Goal: Task Accomplishment & Management: Manage account settings

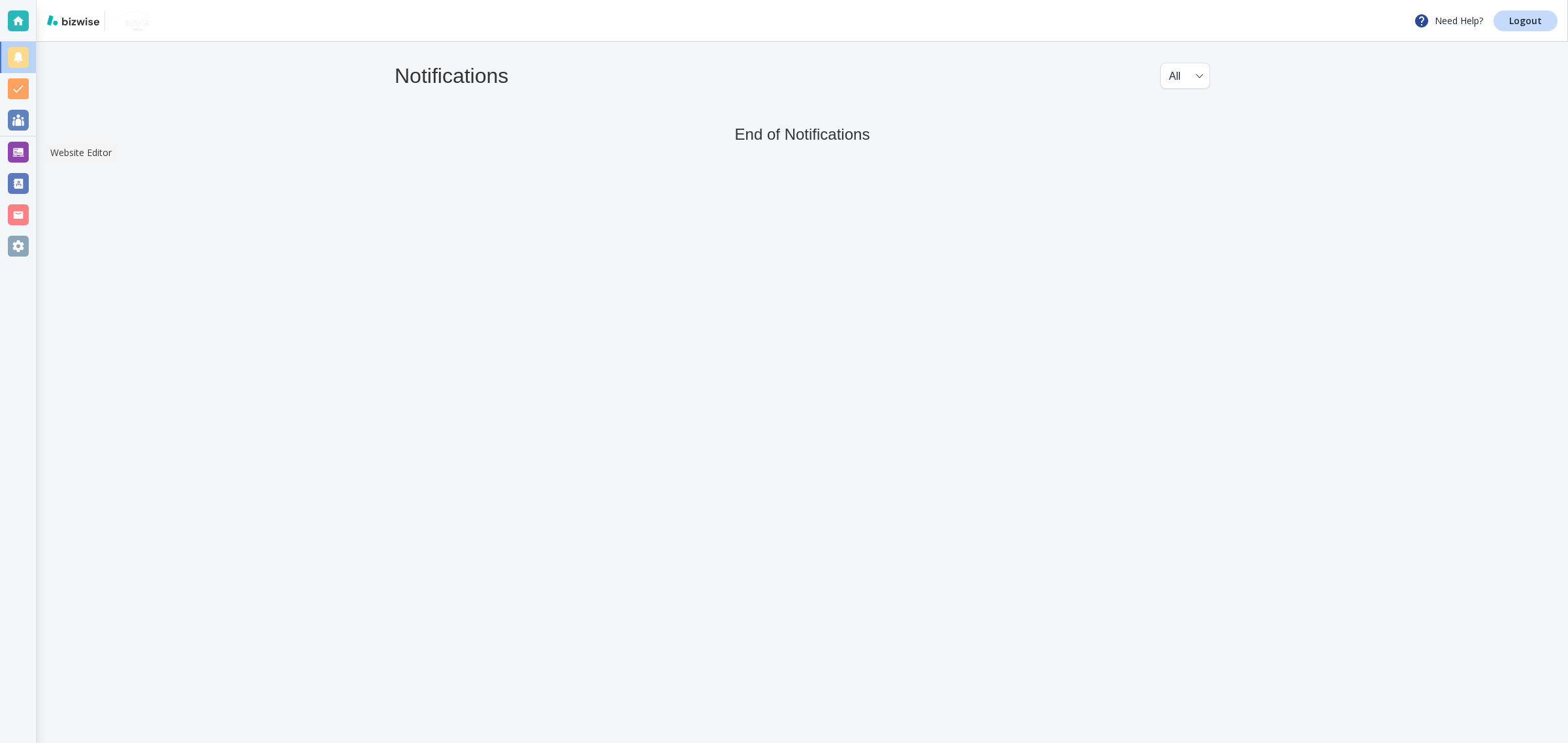
click at [8, 148] on div at bounding box center [19, 152] width 21 height 21
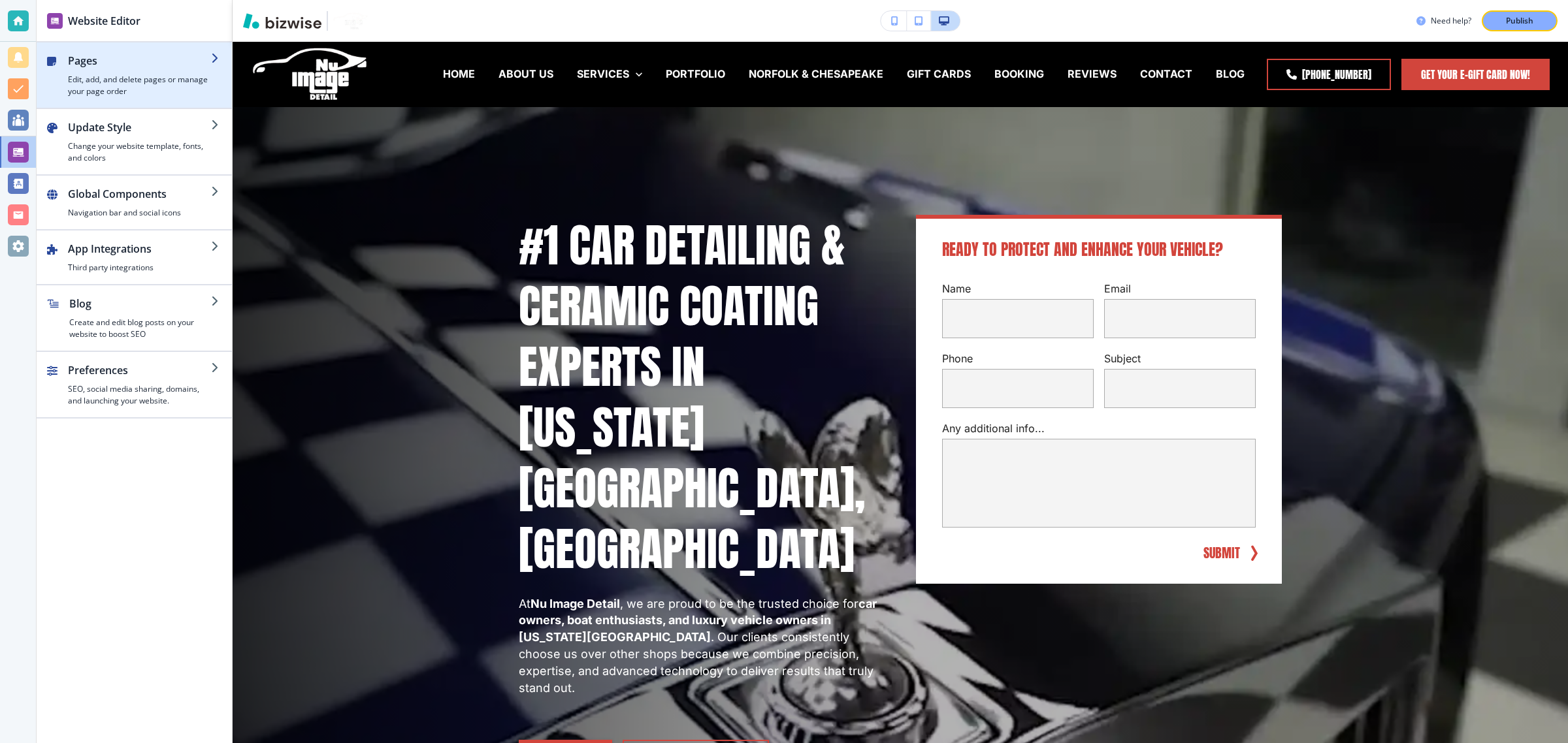
click at [128, 75] on h4 "Edit, add, and delete pages or manage your page order" at bounding box center [140, 85] width 143 height 24
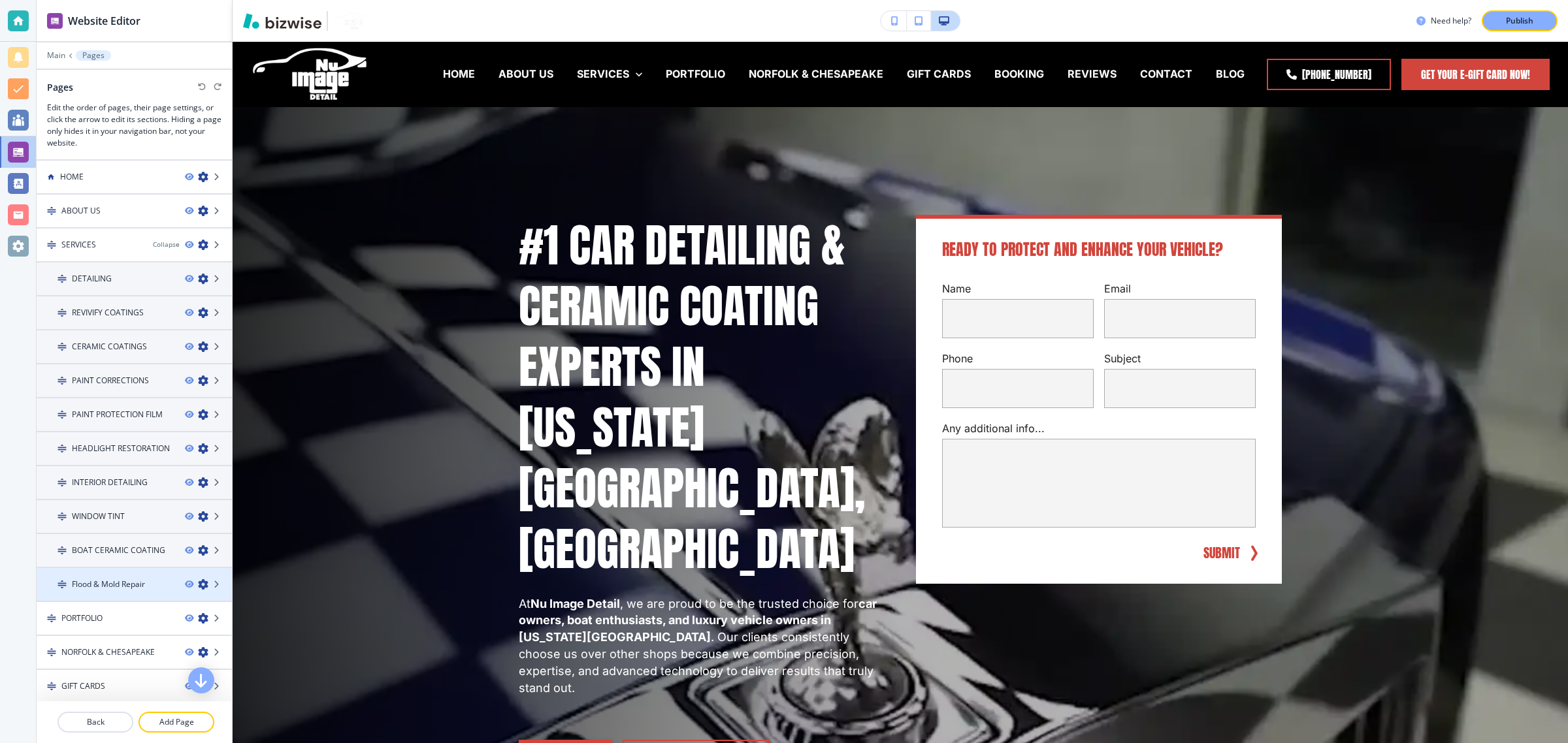
click at [122, 572] on div at bounding box center [134, 572] width 195 height 11
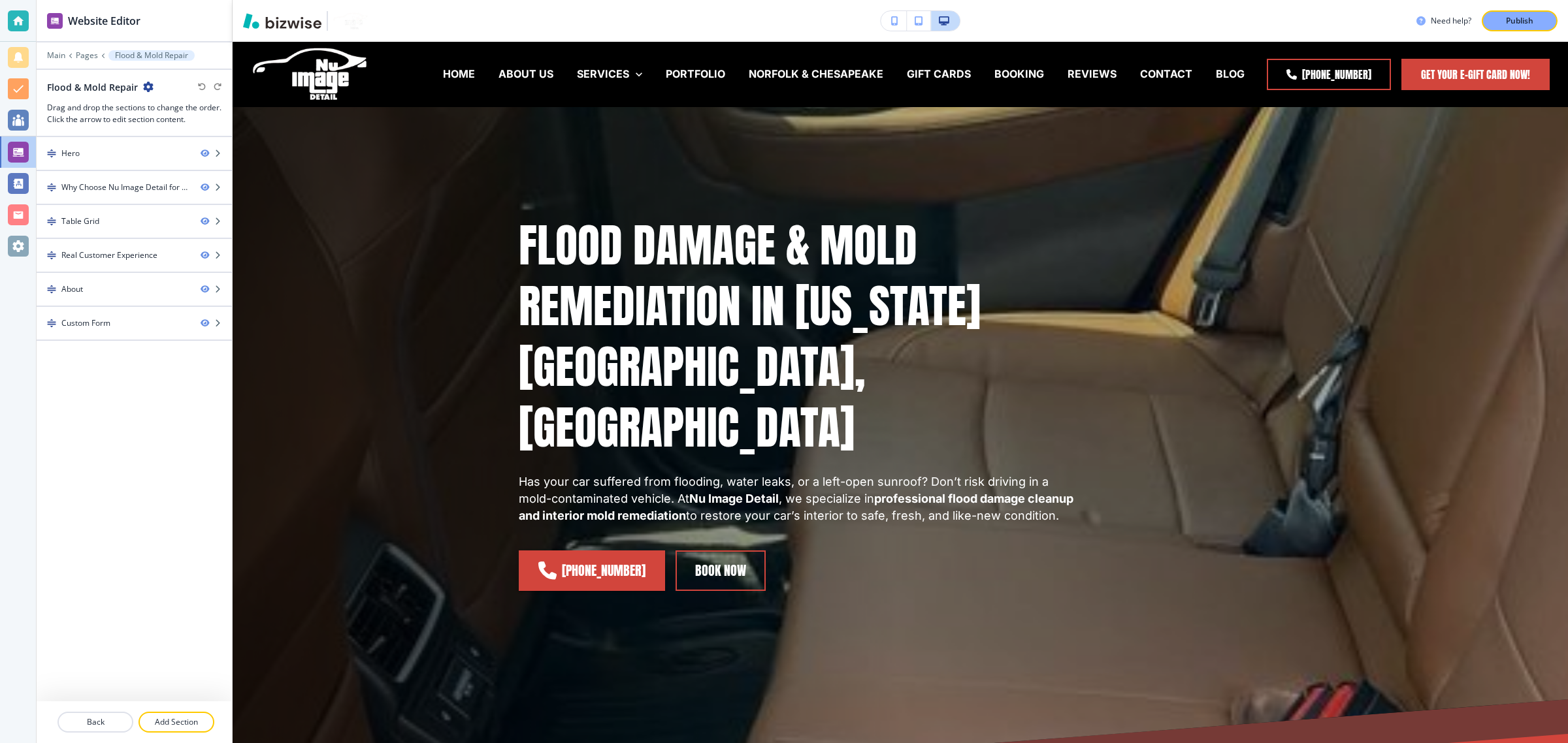
click at [144, 90] on icon "button" at bounding box center [148, 87] width 11 height 11
click at [154, 105] on p "Edit Page Settings" at bounding box center [183, 110] width 67 height 11
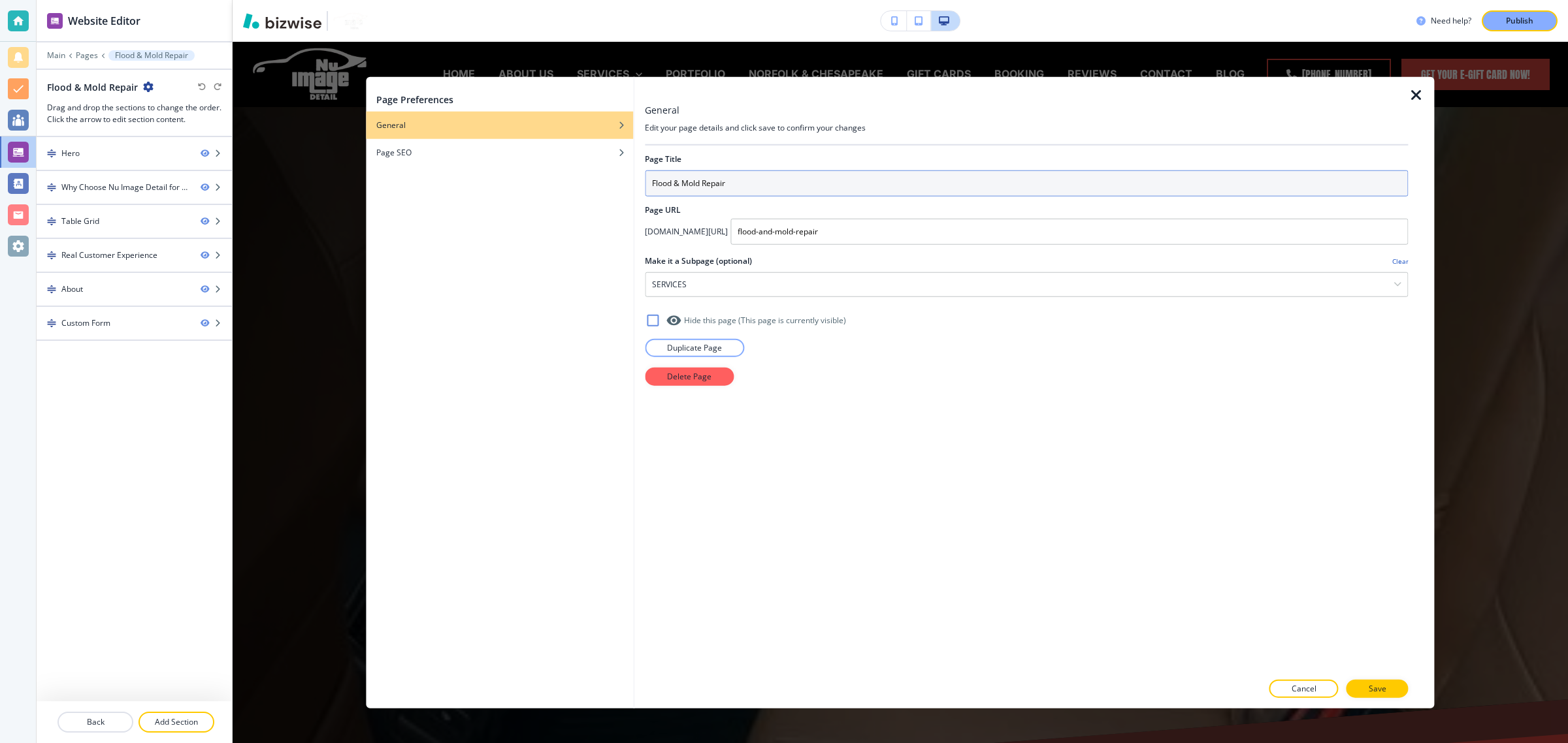
click at [823, 186] on input "Flood & Mold Repair" at bounding box center [1026, 184] width 763 height 26
click at [842, 194] on input "Flood & Mold Repair" at bounding box center [1026, 184] width 763 height 26
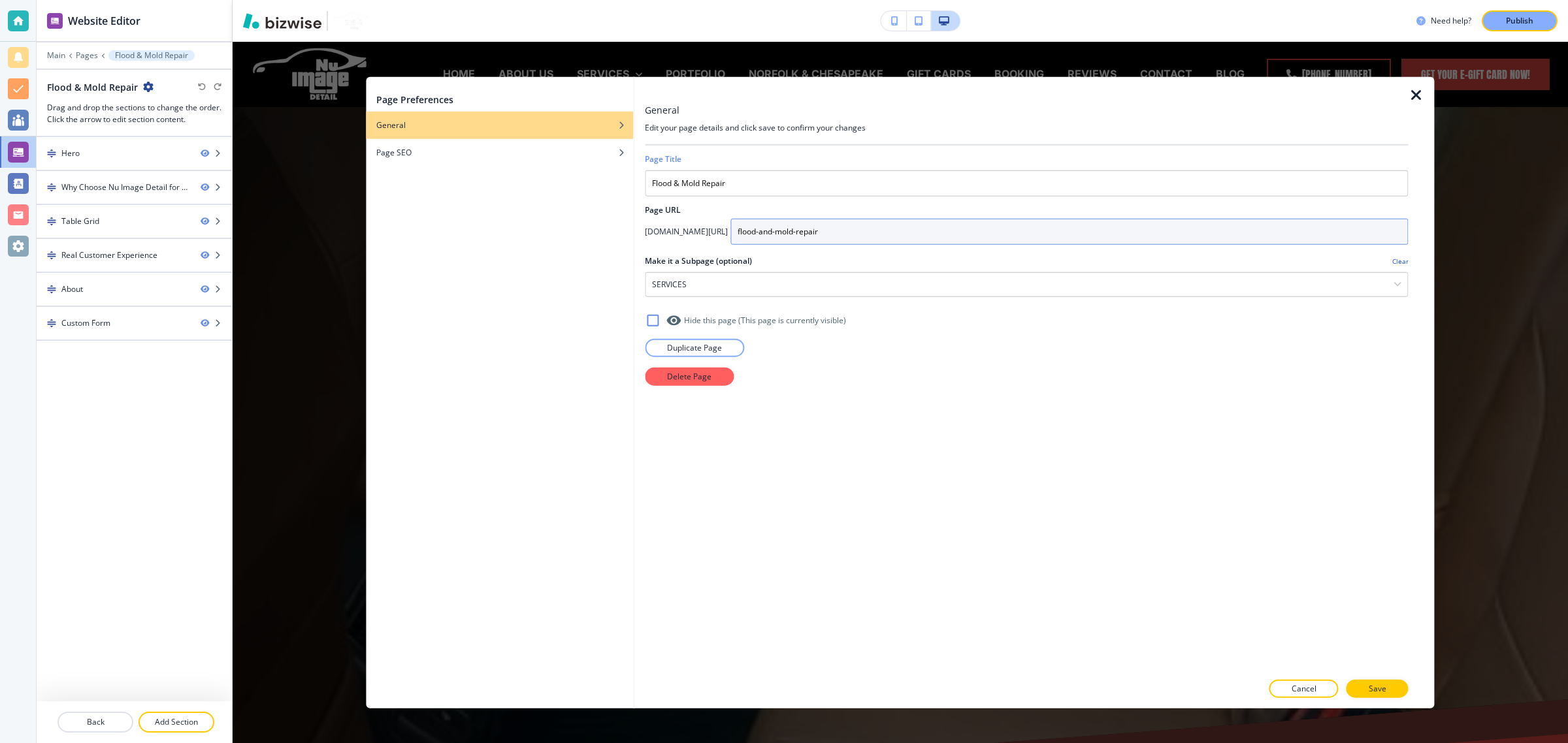
click at [860, 232] on input "flood-and-mold-repair" at bounding box center [1069, 231] width 678 height 26
click at [855, 281] on div "SERVICES" at bounding box center [1025, 284] width 761 height 24
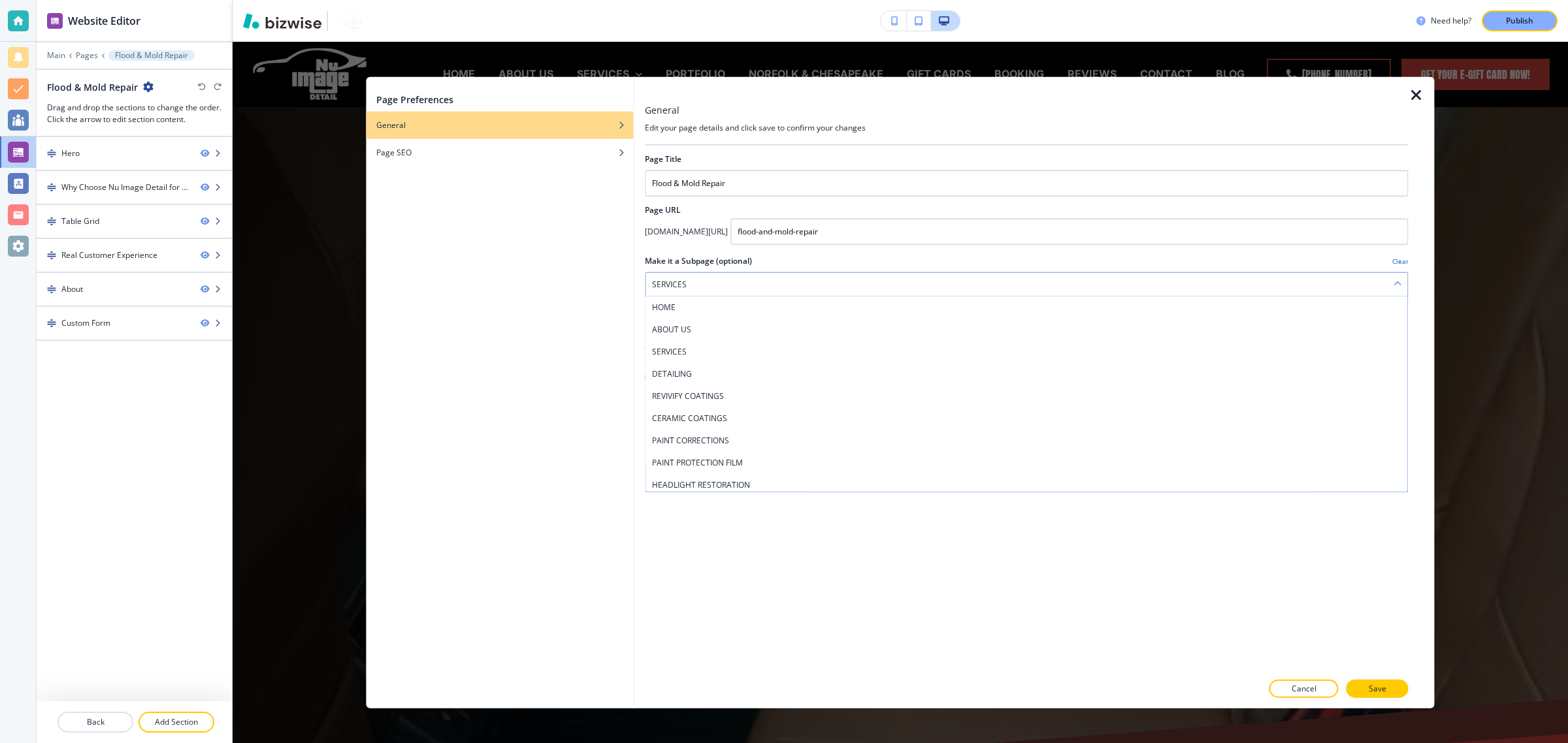
click at [858, 278] on div "SERVICES" at bounding box center [1025, 284] width 761 height 24
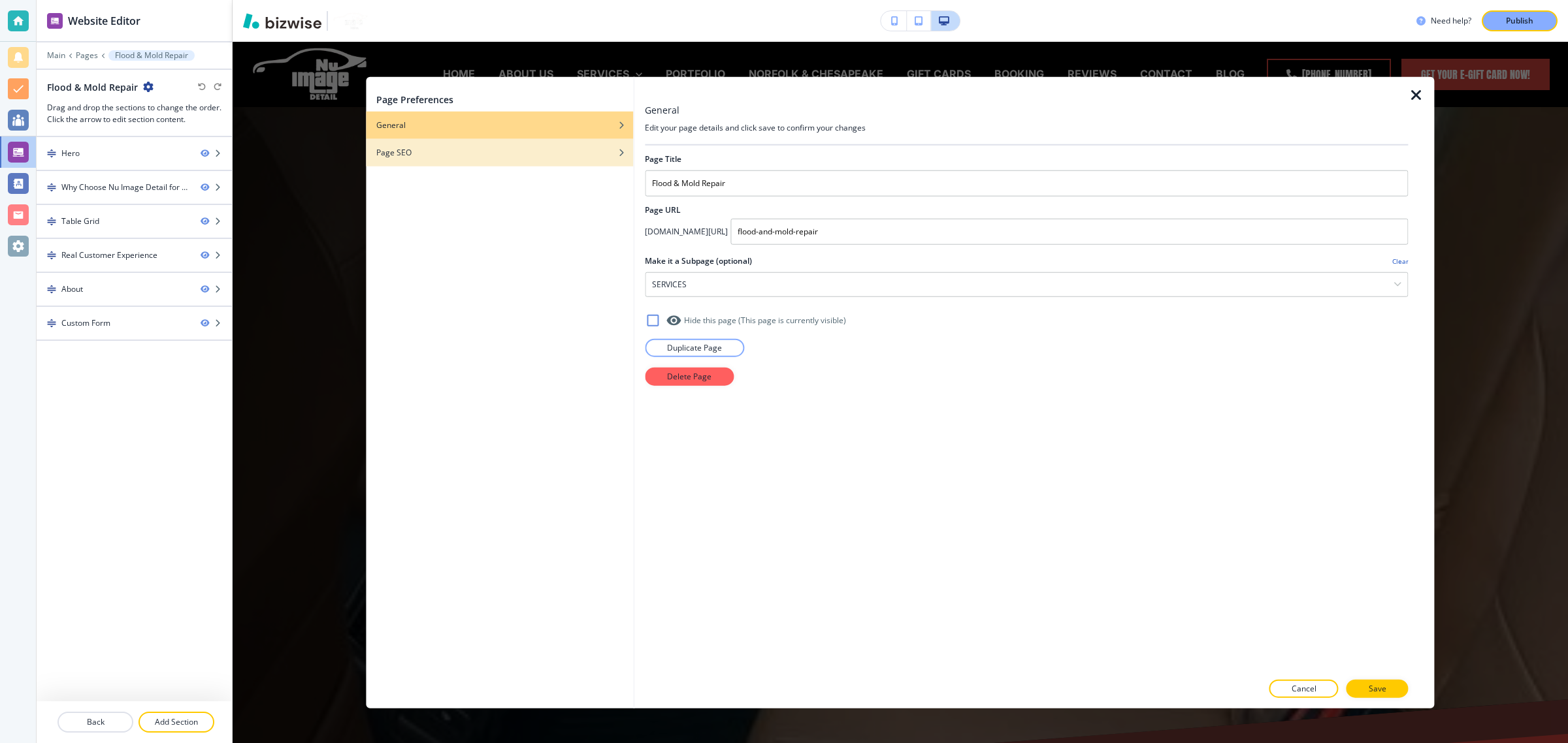
click at [461, 152] on div "Page SEO" at bounding box center [499, 153] width 267 height 11
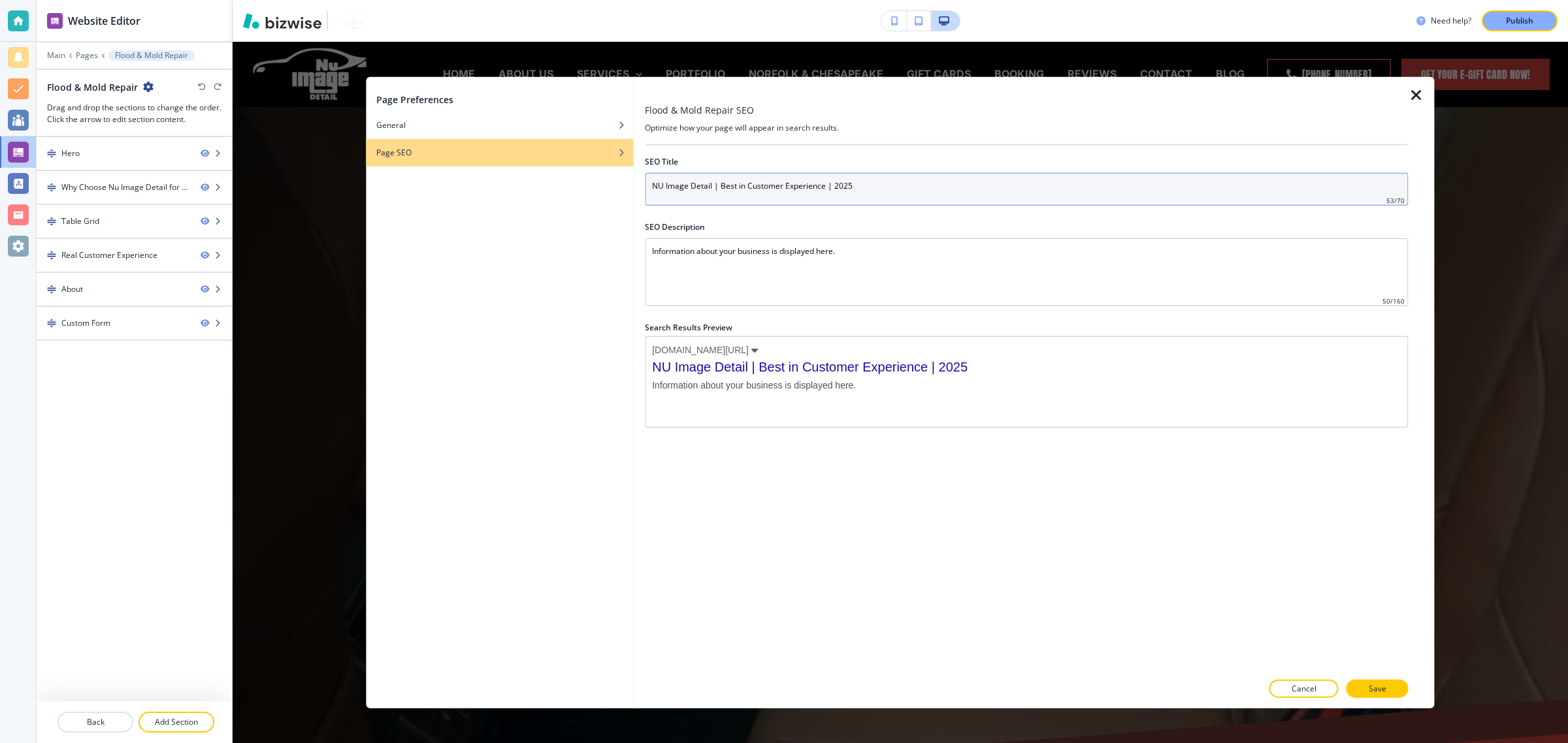
click at [727, 192] on input "NU Image Detail | Best in Customer Experience | 2025" at bounding box center [1026, 189] width 763 height 32
paste input "Flood Damage & Mold Remediation for Cars in [US_STATE][GEOGRAPHIC_DATA] | Nu Im…"
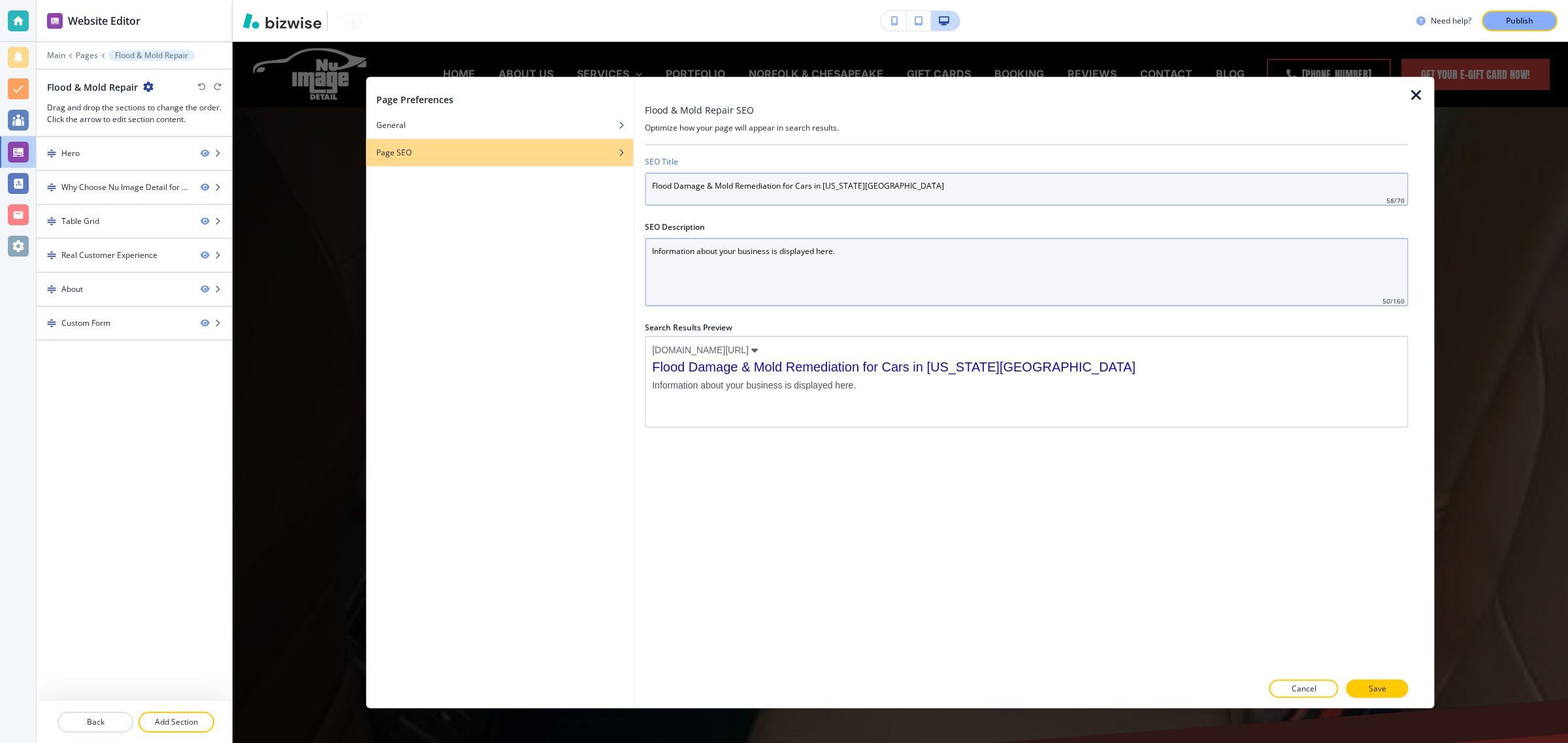
type input "Flood Damage & Mold Remediation for Cars in [US_STATE][GEOGRAPHIC_DATA]"
click at [743, 249] on Description "Information about your business is displayed here." at bounding box center [1026, 272] width 763 height 68
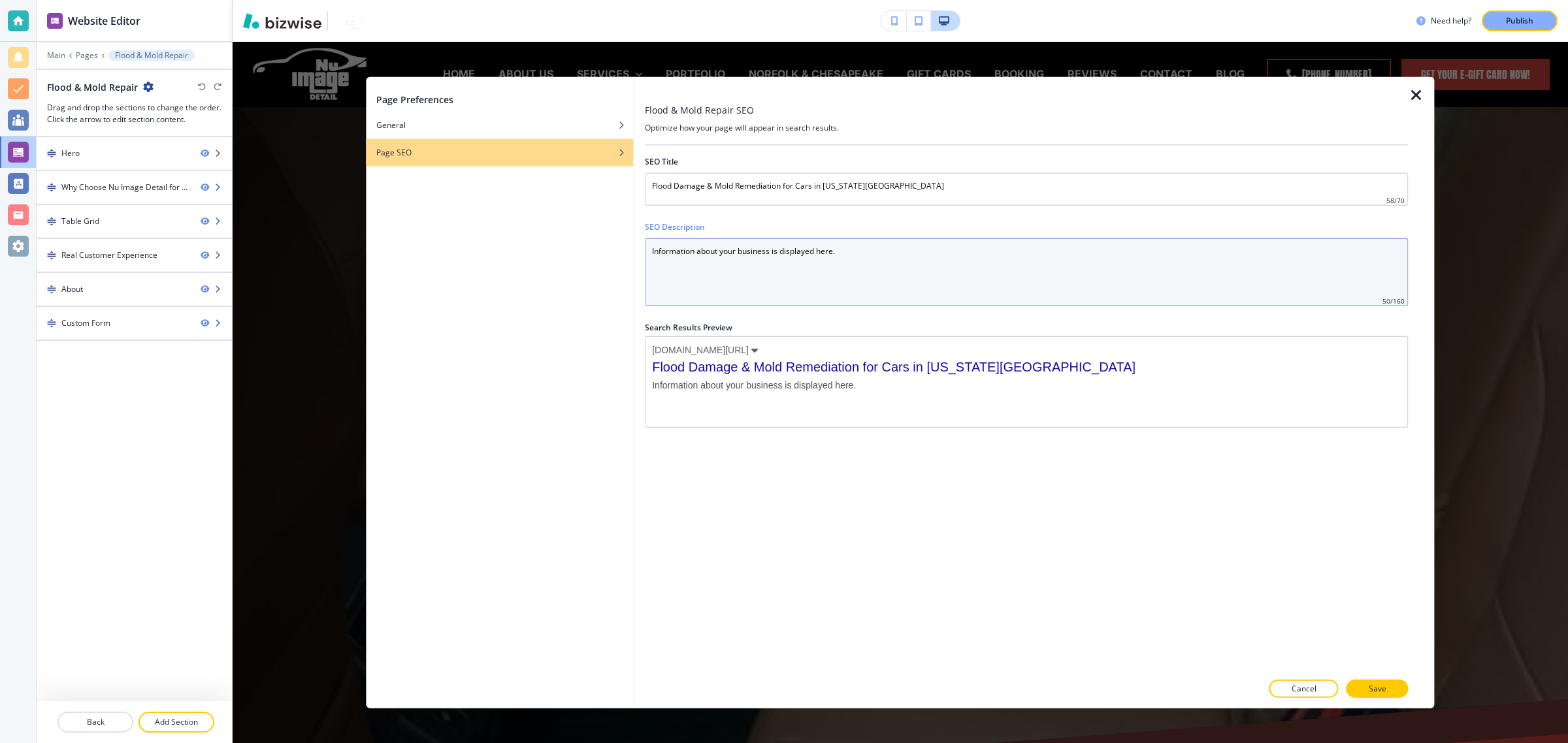
click at [743, 249] on Description "Information about your business is displayed here." at bounding box center [1026, 272] width 763 height 68
paste Description "Professional flood damage and mold remediation for vehicles in [US_STATE][GEOGR…"
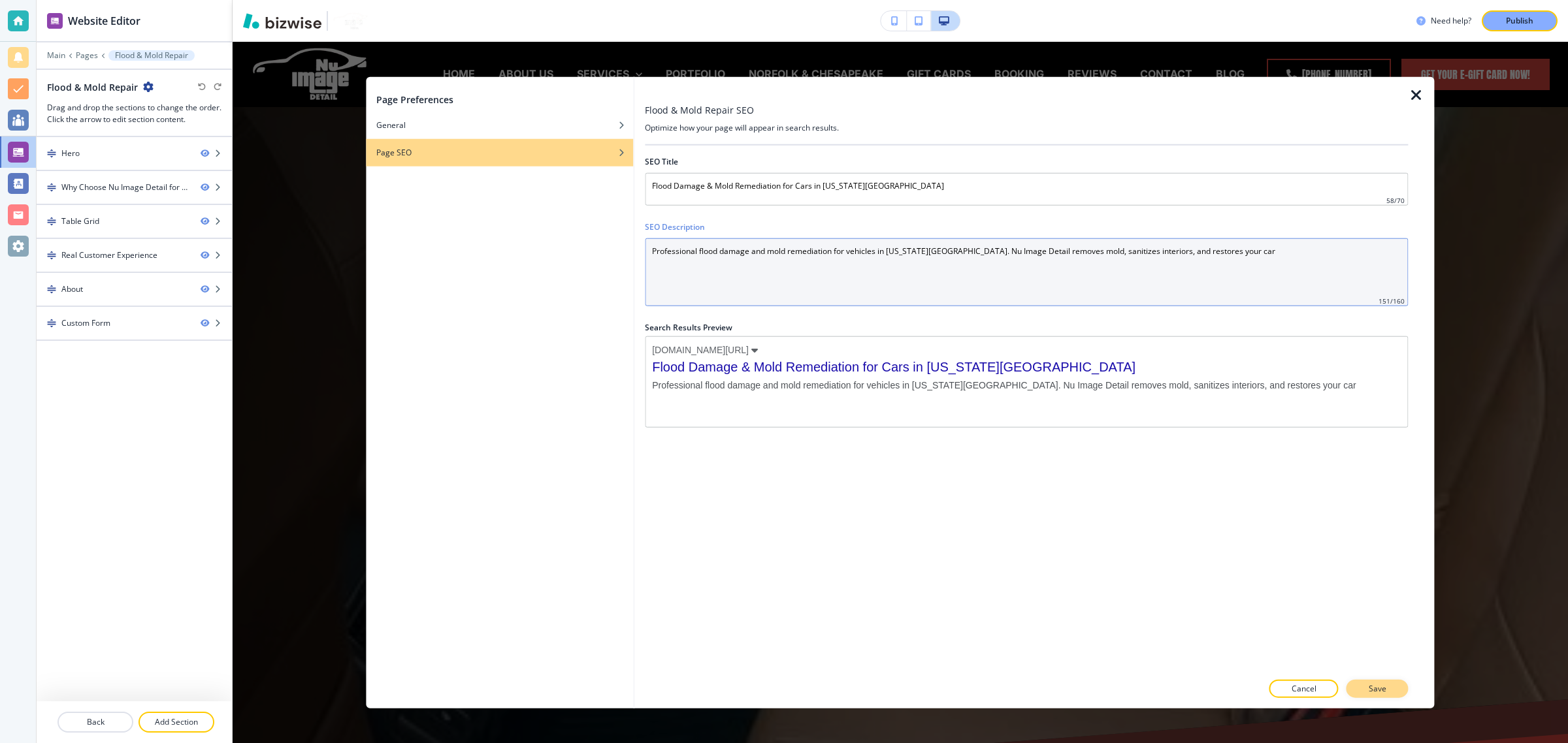
type Description "Professional flood damage and mold remediation for vehicles in [US_STATE][GEOGR…"
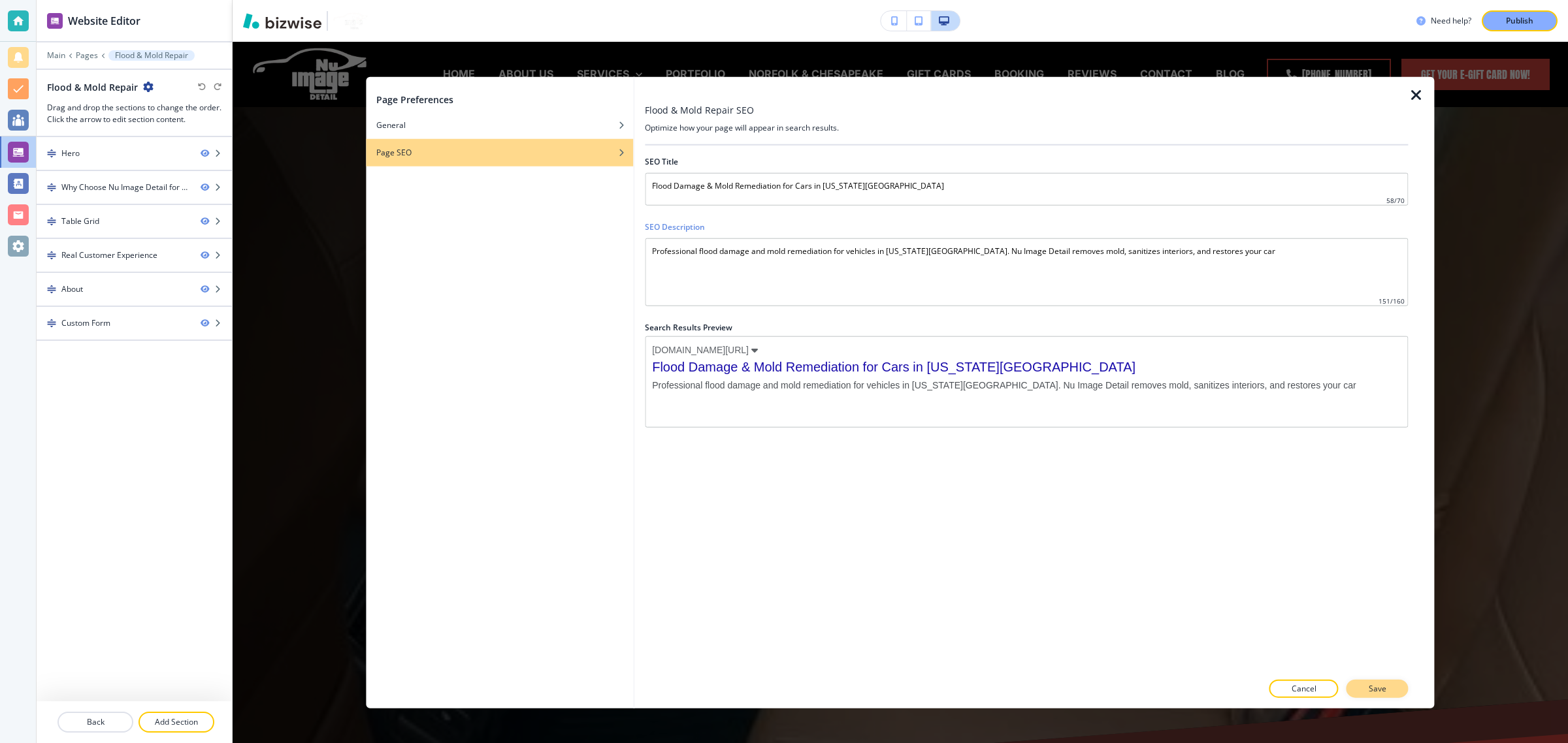
click at [1385, 688] on p "Save" at bounding box center [1377, 688] width 18 height 11
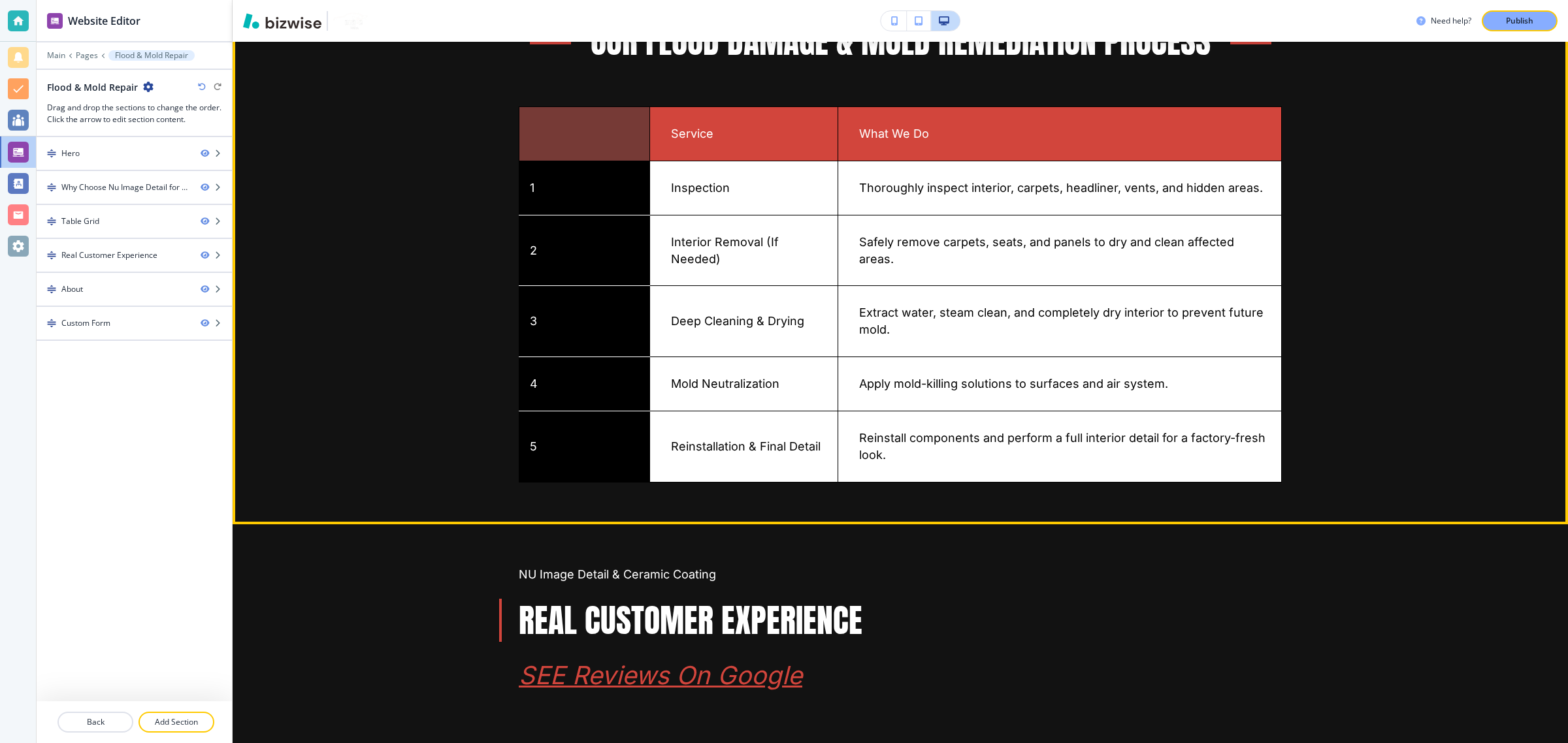
scroll to position [979, 0]
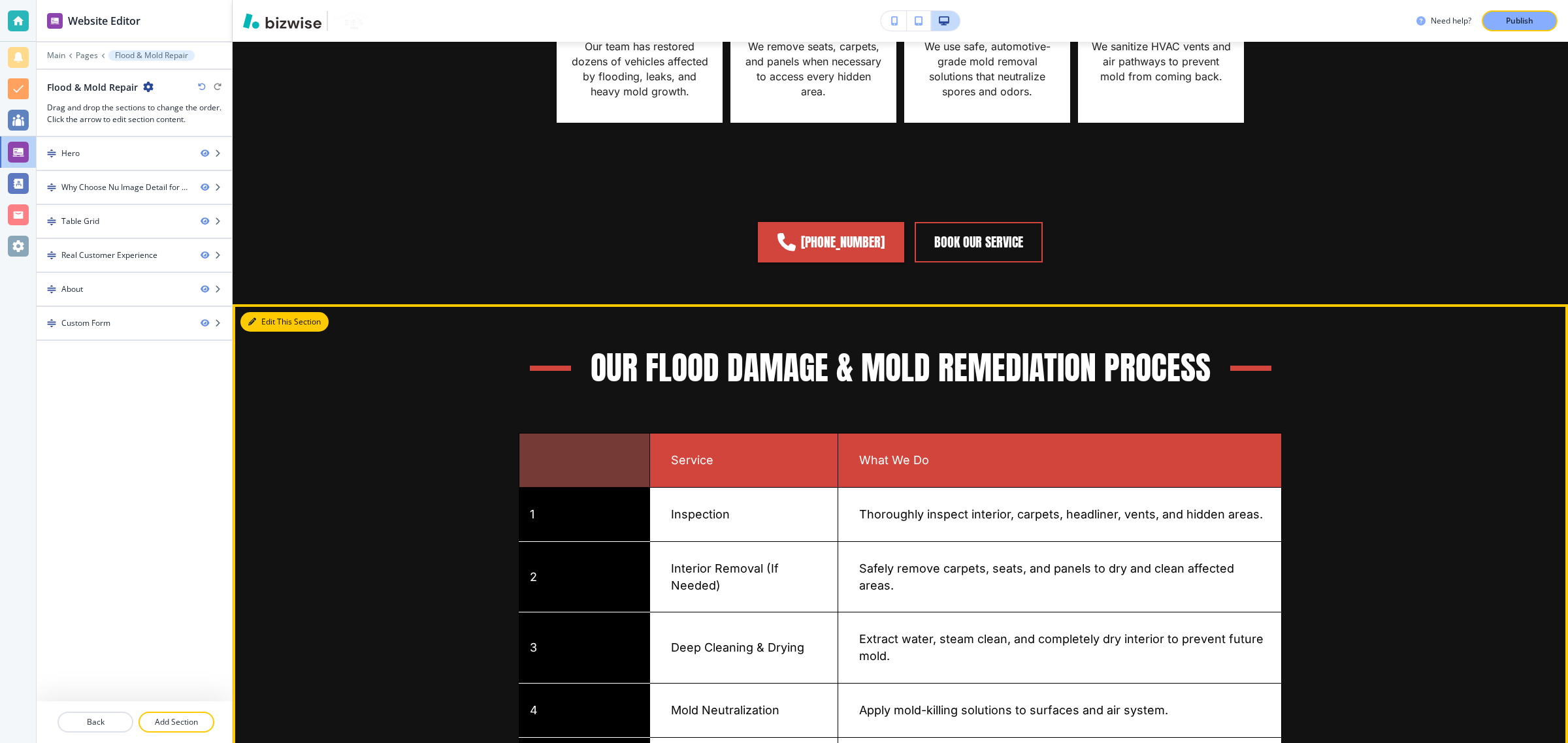
click at [271, 312] on button "Edit This Section" at bounding box center [284, 322] width 89 height 19
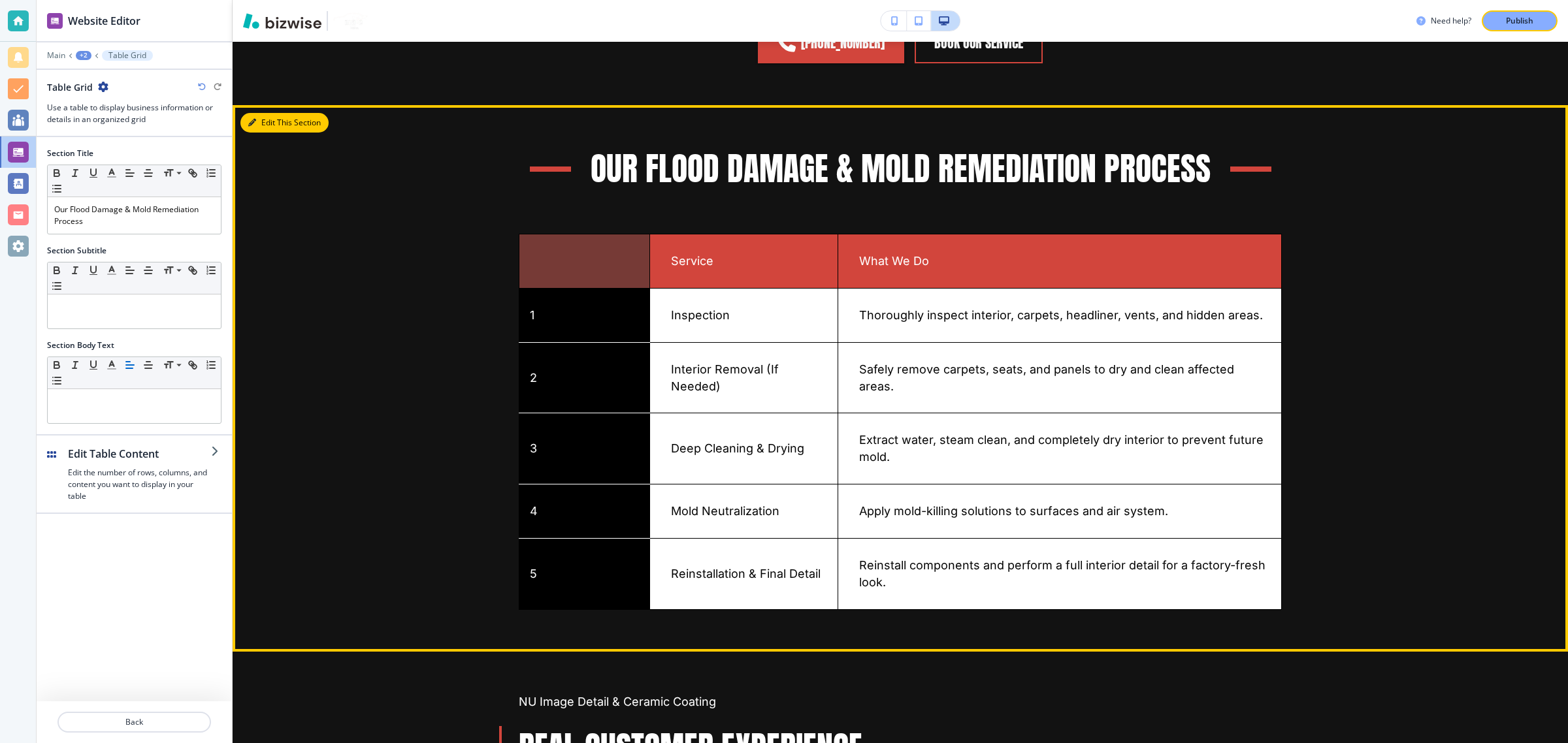
scroll to position [1179, 0]
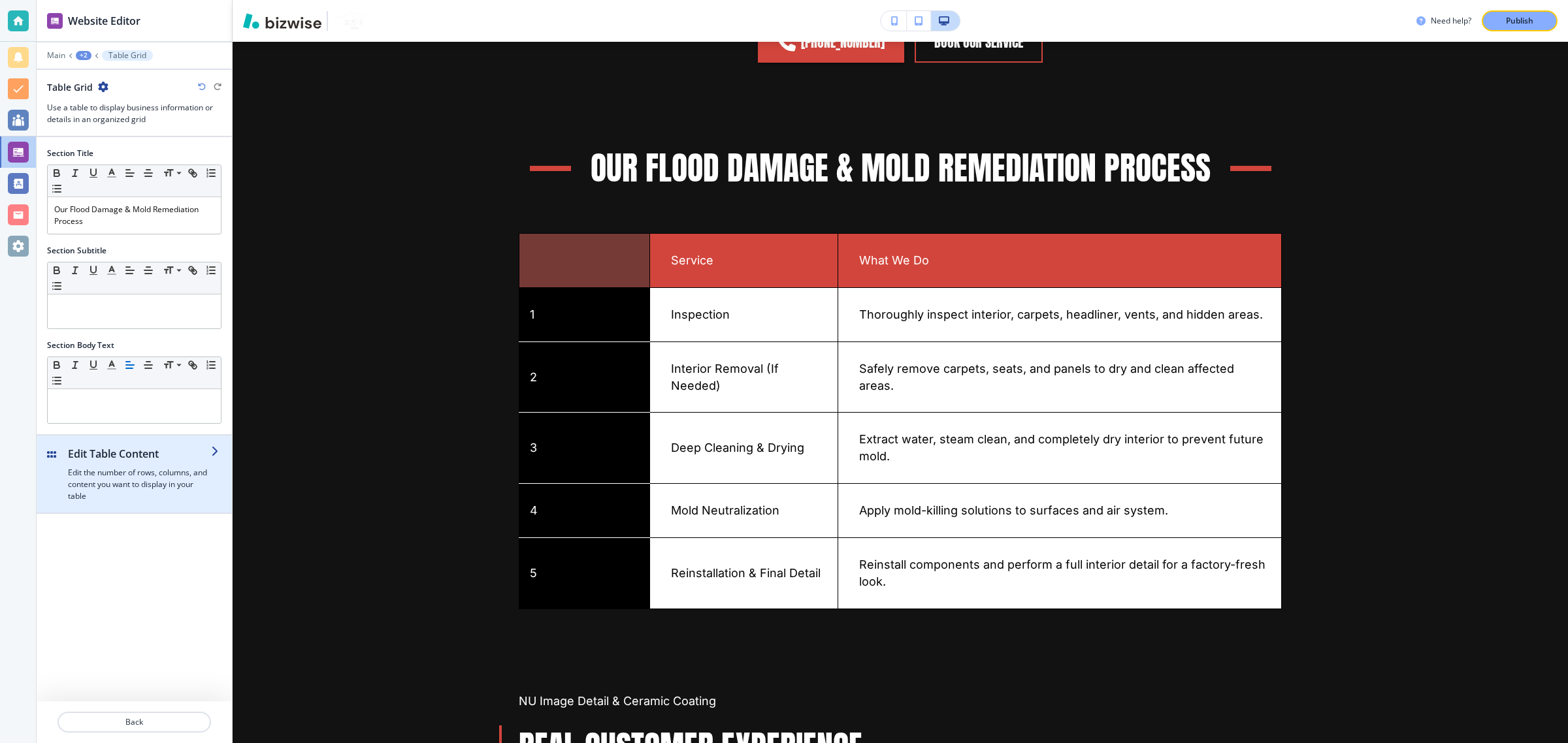
click at [155, 485] on h4 "Edit the number of rows, columns, and content you want to display in your table" at bounding box center [140, 484] width 143 height 35
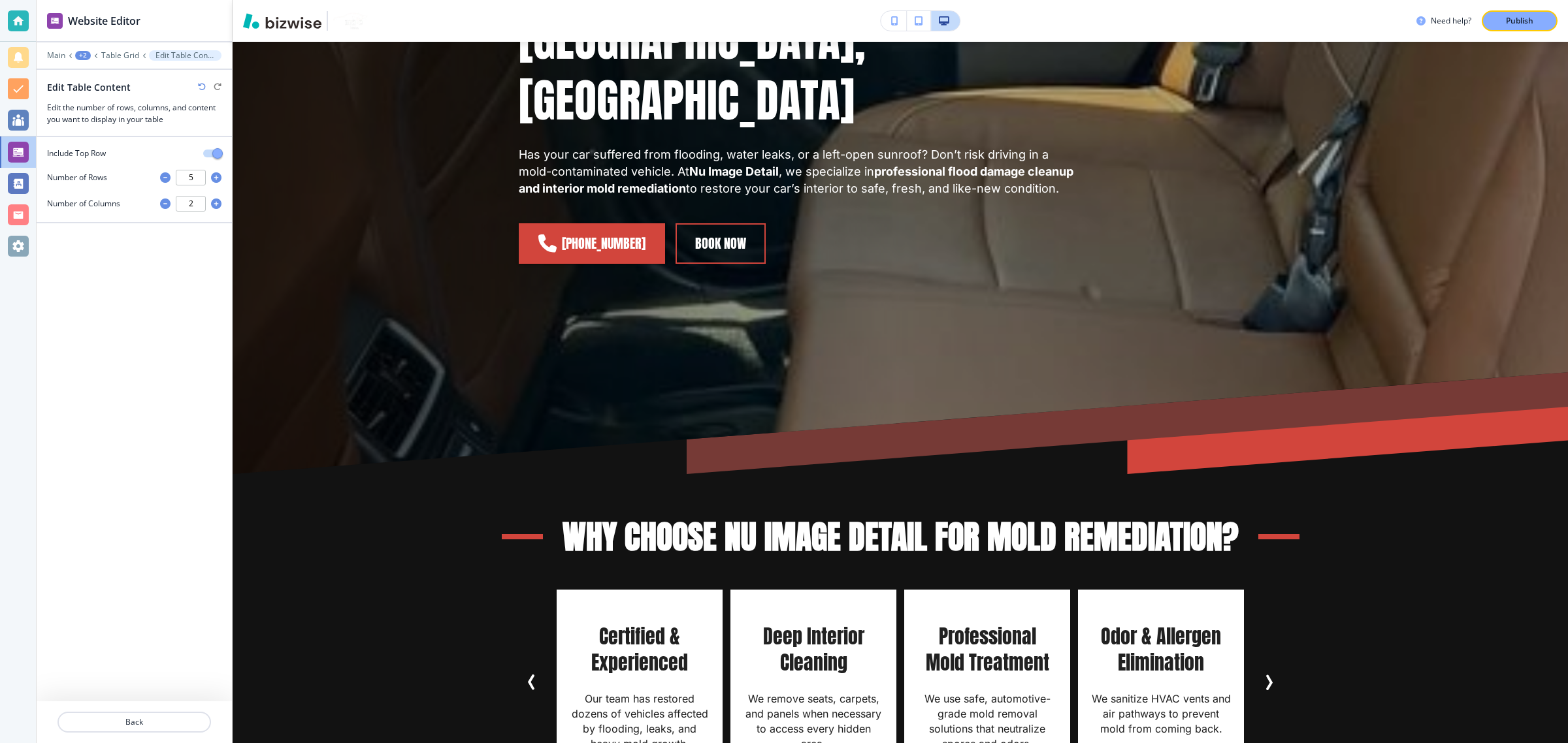
scroll to position [490, 0]
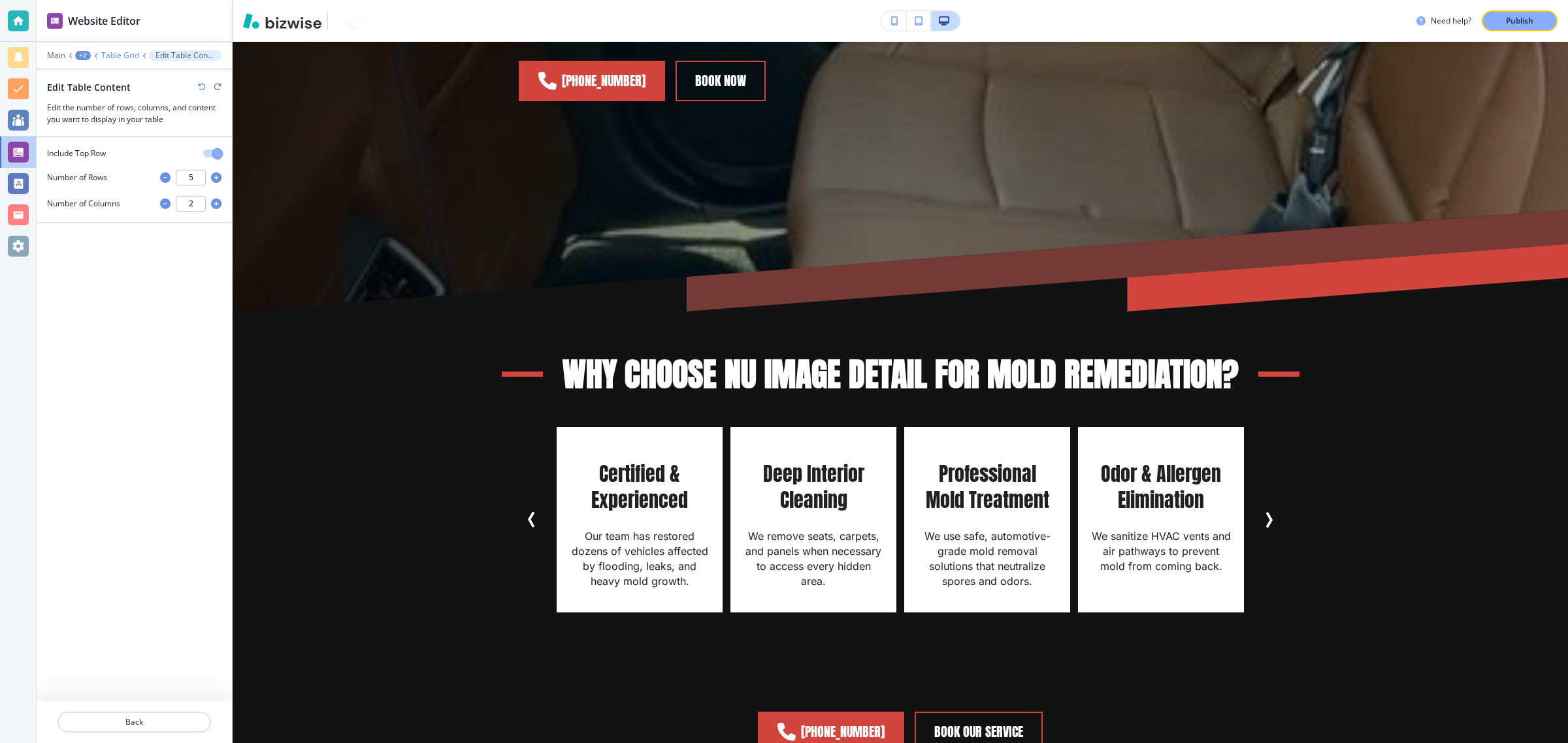
click at [126, 56] on p "Table Grid" at bounding box center [120, 55] width 38 height 9
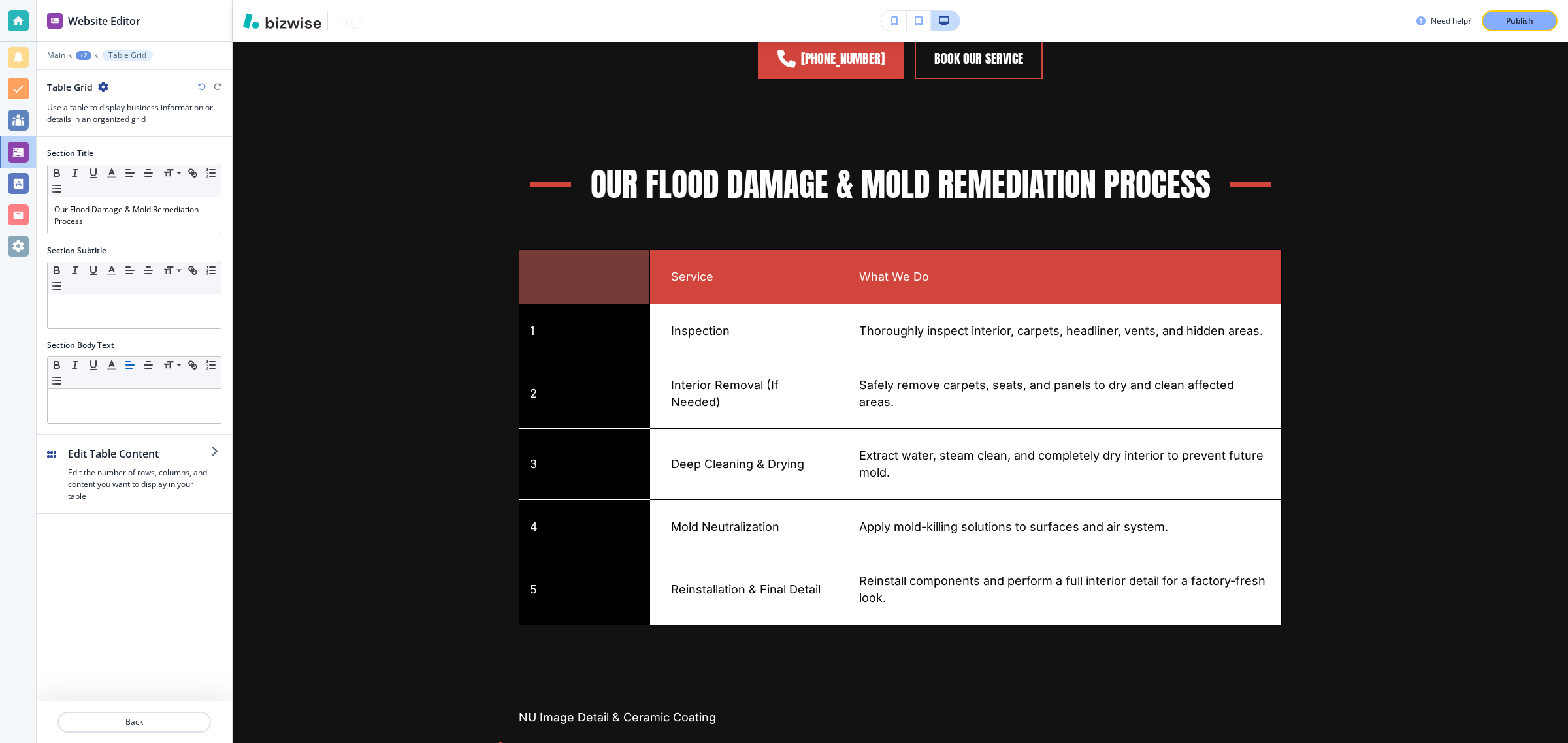
scroll to position [1179, 0]
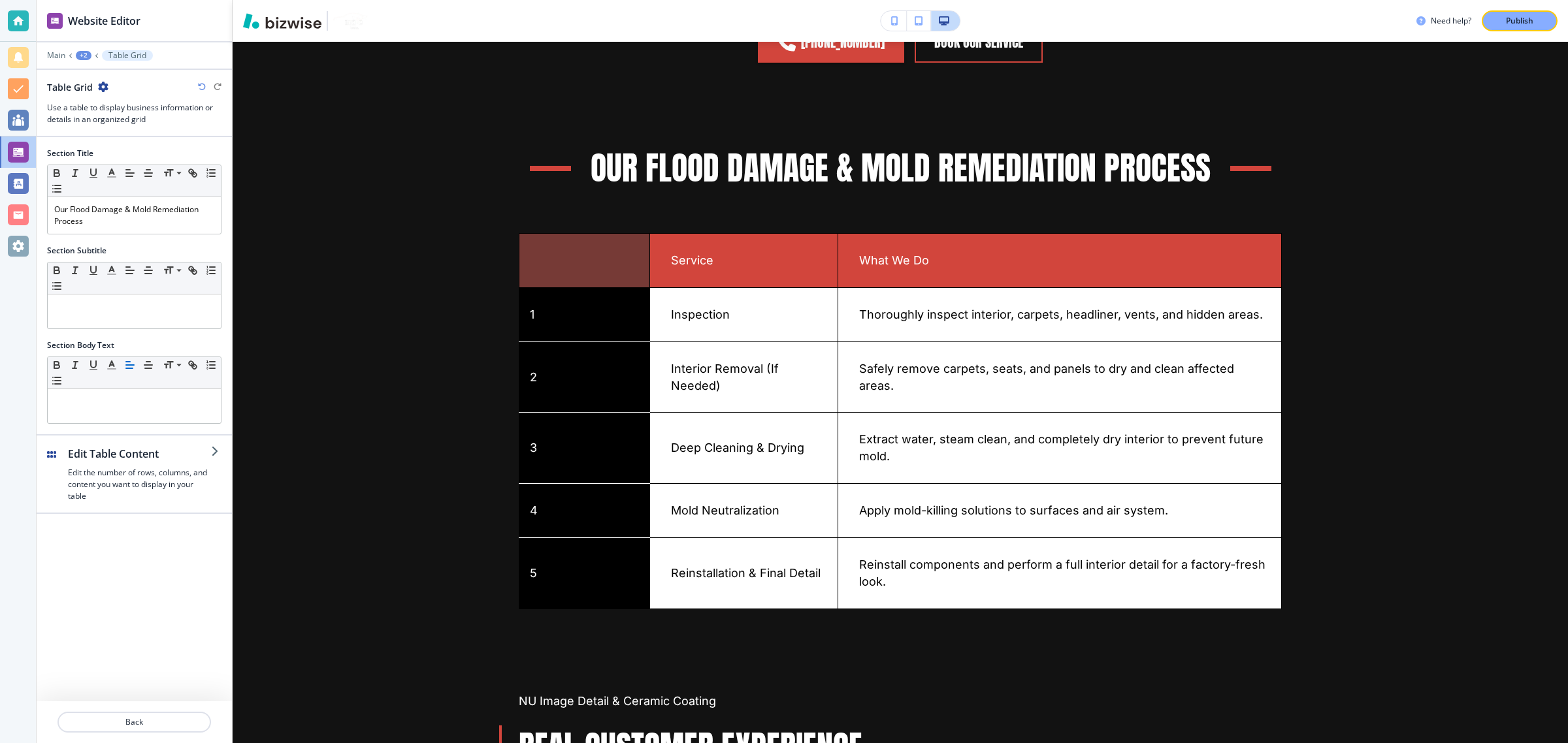
click at [82, 56] on div "+2" at bounding box center [83, 55] width 15 height 9
click at [102, 100] on p "Flood & Mold Repair" at bounding box center [118, 101] width 67 height 11
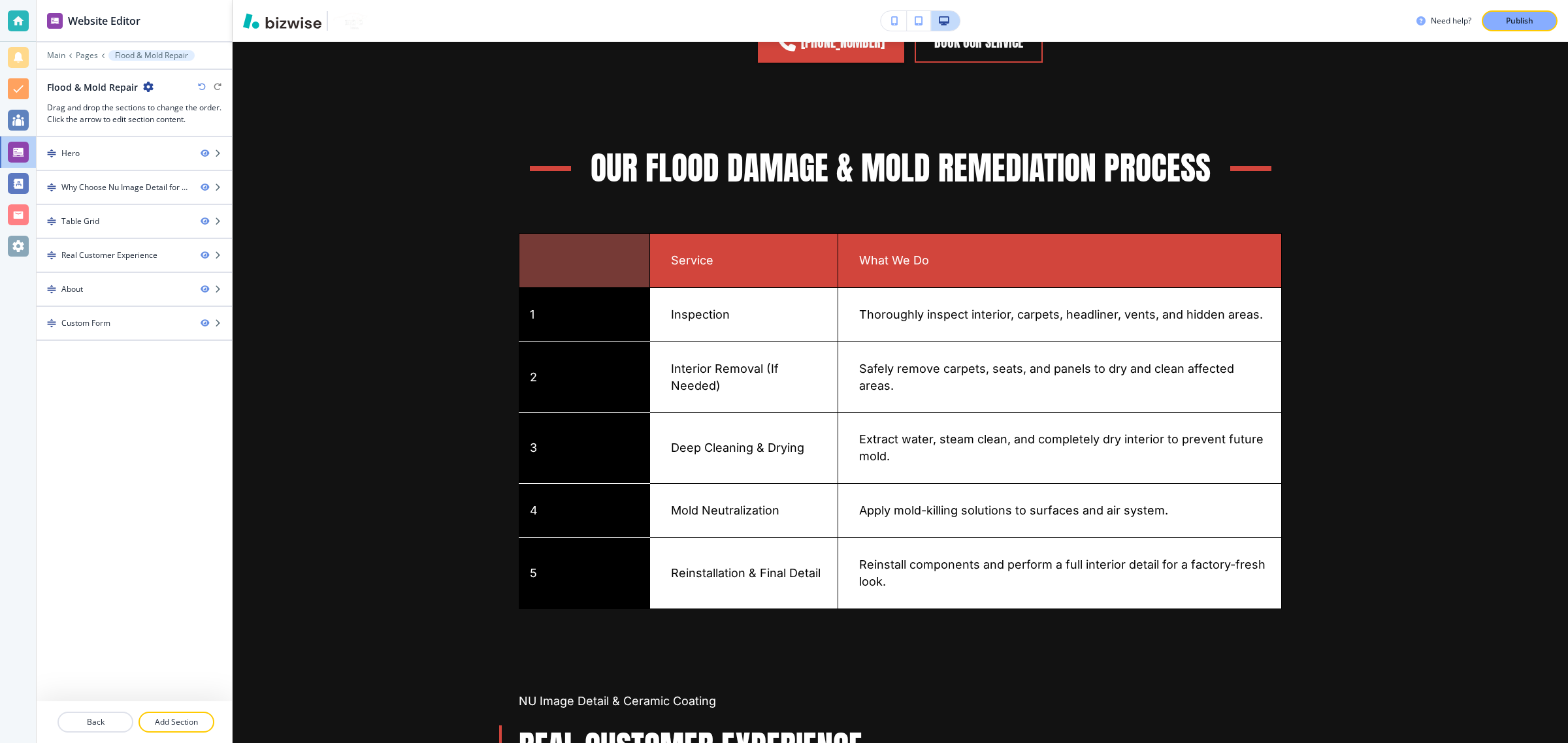
click at [147, 90] on icon "button" at bounding box center [148, 87] width 11 height 11
click at [175, 116] on button "Edit Page Settings" at bounding box center [183, 110] width 84 height 24
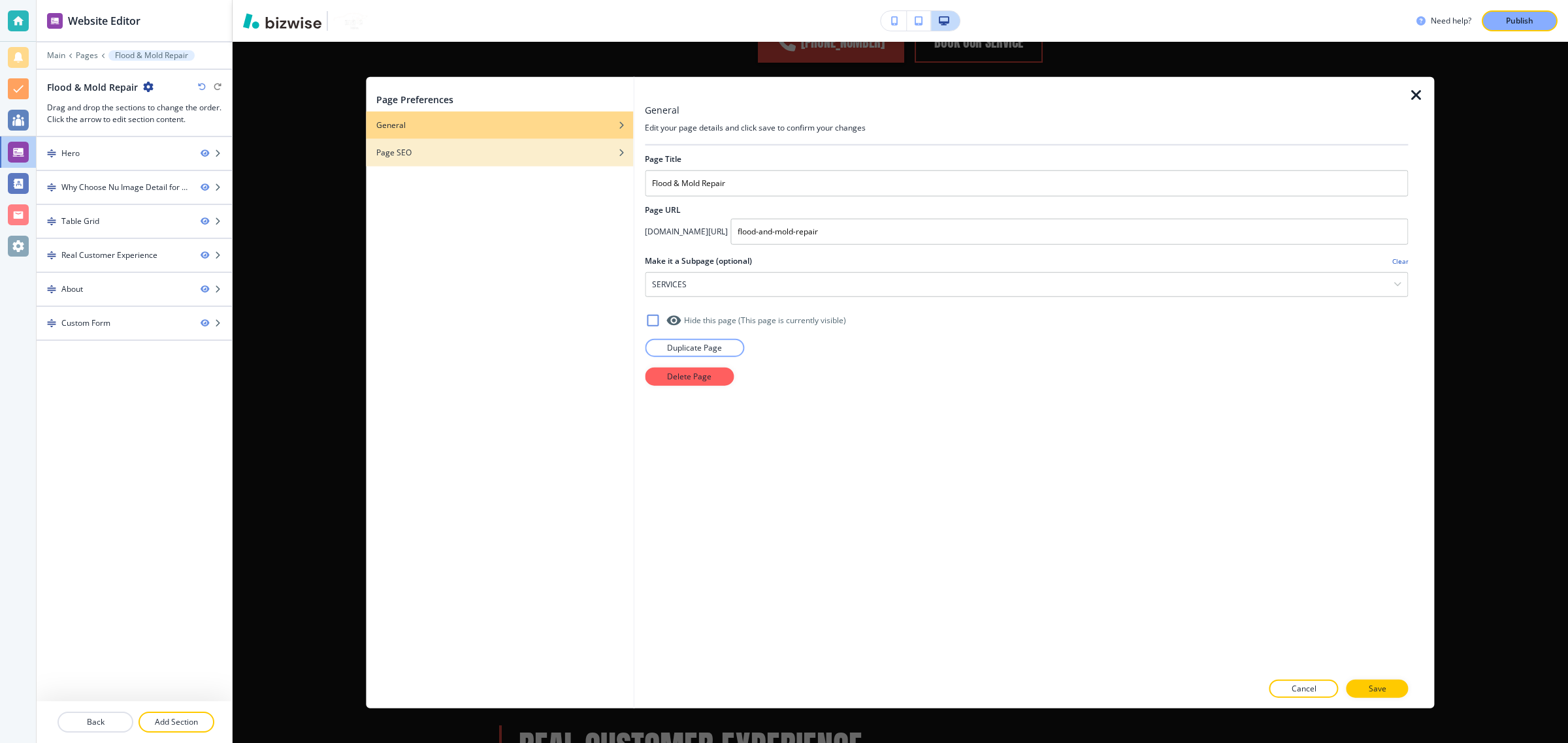
click at [497, 152] on div "Page SEO" at bounding box center [499, 153] width 267 height 11
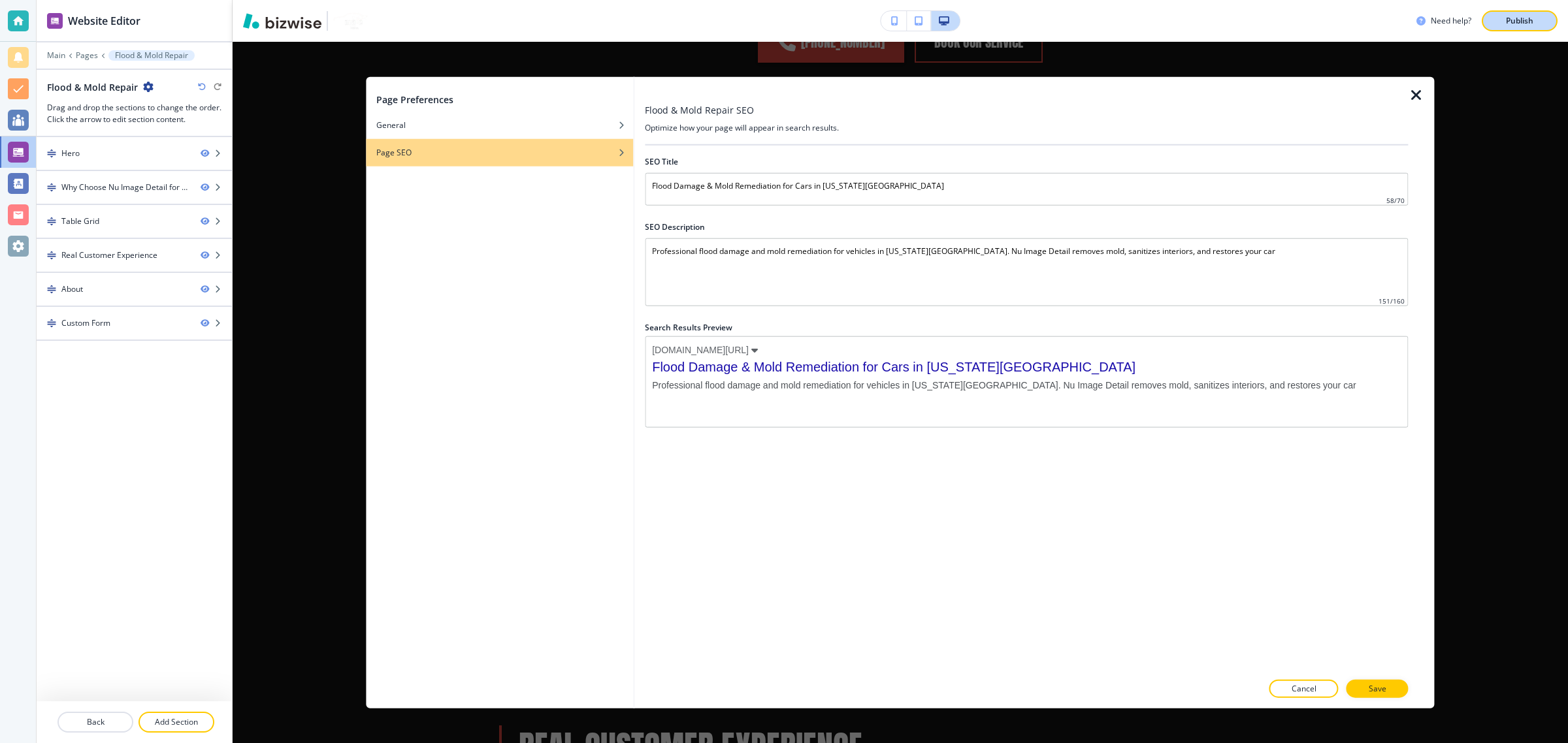
click at [1539, 19] on div "Publish" at bounding box center [1518, 20] width 41 height 11
